Goal: Find contact information: Find contact information

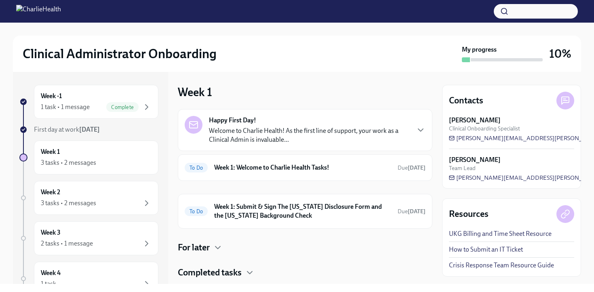
click at [284, 119] on div "Happy First Day! Welcome to Charlie Health! As the first line of support, your …" at bounding box center [309, 130] width 200 height 28
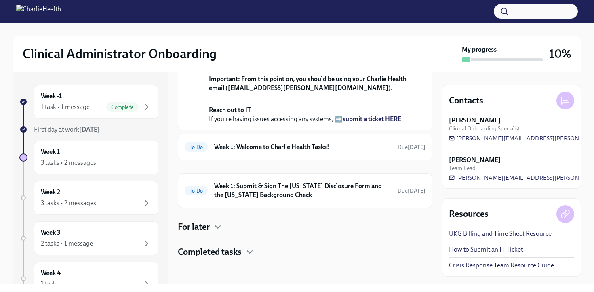
scroll to position [234, 0]
click at [292, 151] on h6 "Week 1: Welcome to Charlie Health Tasks!" at bounding box center [302, 147] width 177 height 9
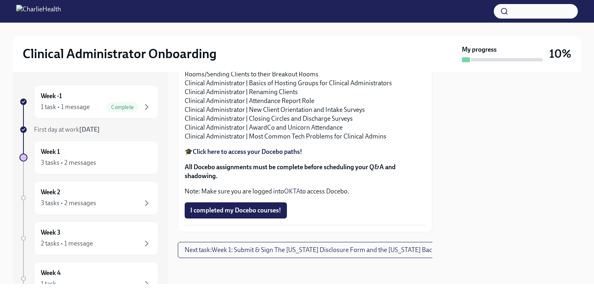
scroll to position [963, 0]
click at [113, 169] on div "Week 1 3 tasks • 2 messages" at bounding box center [96, 158] width 124 height 34
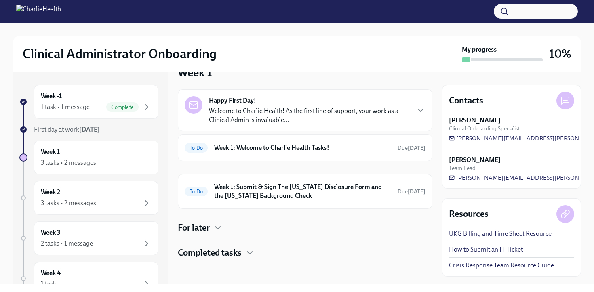
scroll to position [21, 0]
click at [399, 153] on div "To Do Week 1: Welcome to Charlie Health Tasks! Due [DATE]" at bounding box center [305, 147] width 241 height 13
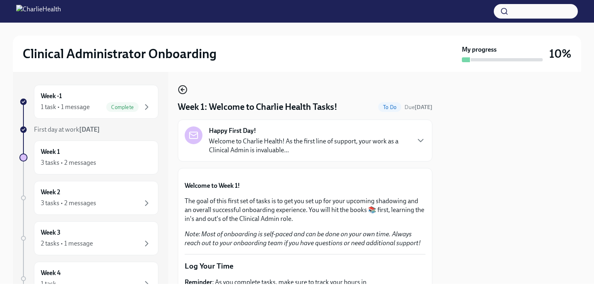
click at [182, 89] on icon "button" at bounding box center [183, 90] width 10 height 10
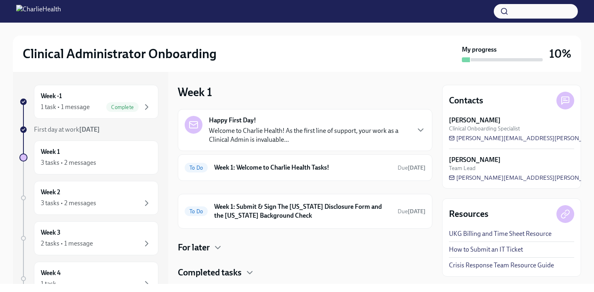
click at [564, 99] on icon at bounding box center [564, 99] width 2 height 0
click at [490, 139] on span "[PERSON_NAME][EMAIL_ADDRESS][PERSON_NAME][DOMAIN_NAME]" at bounding box center [549, 138] width 201 height 8
